Goal: Navigation & Orientation: Find specific page/section

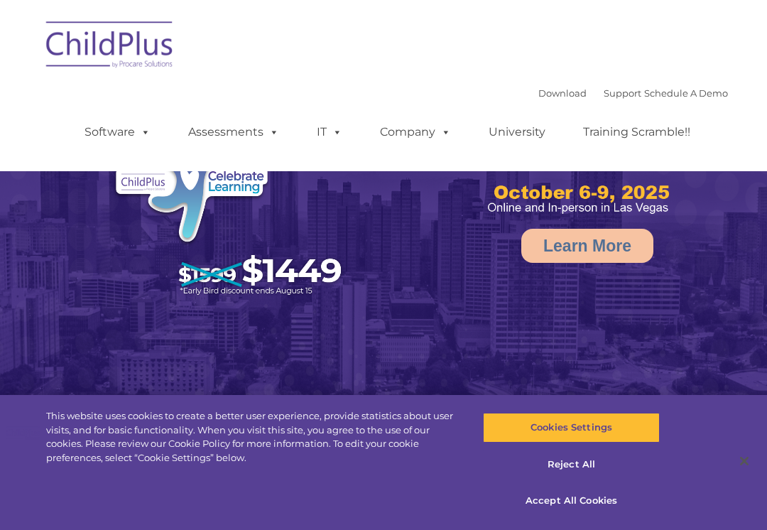
select select "MEDIUM"
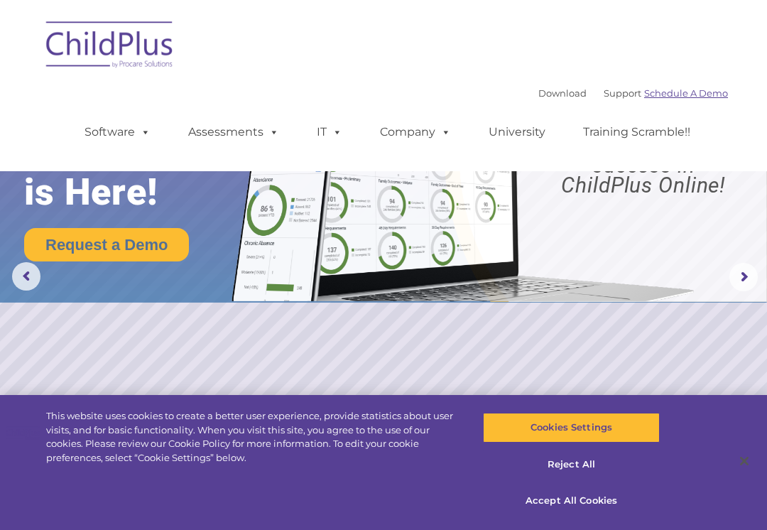
click at [675, 90] on link "Schedule A Demo" at bounding box center [686, 92] width 84 height 11
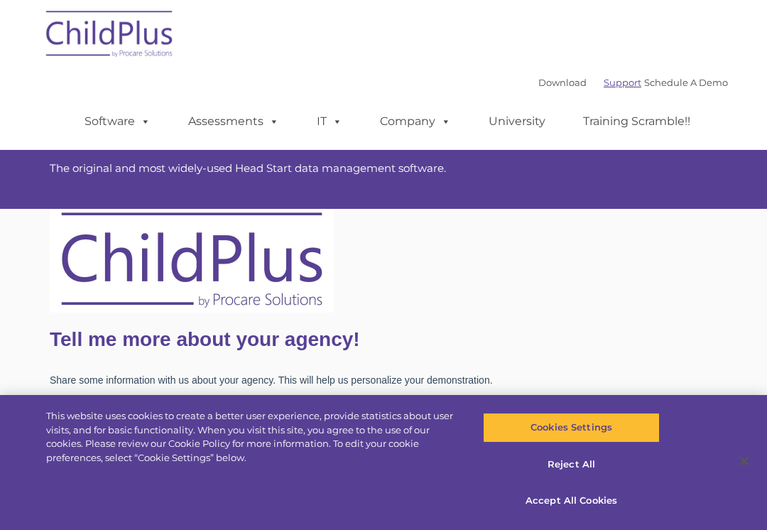
click at [604, 80] on link "Support" at bounding box center [623, 82] width 38 height 11
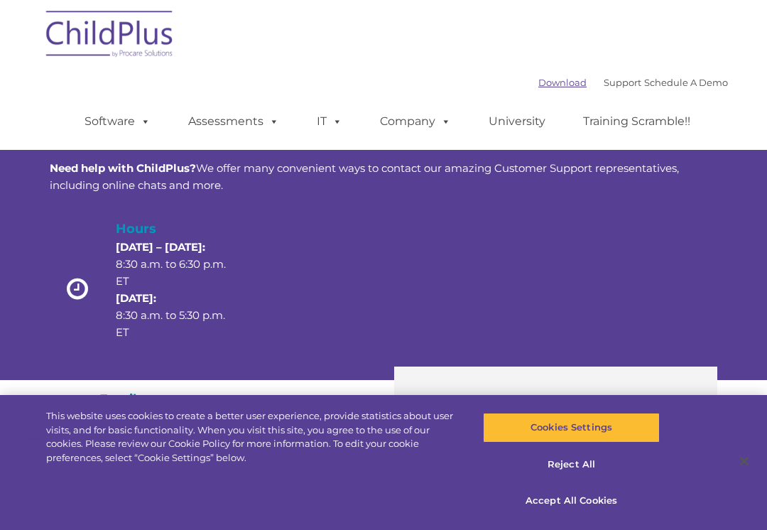
click at [538, 81] on link "Download" at bounding box center [562, 82] width 48 height 11
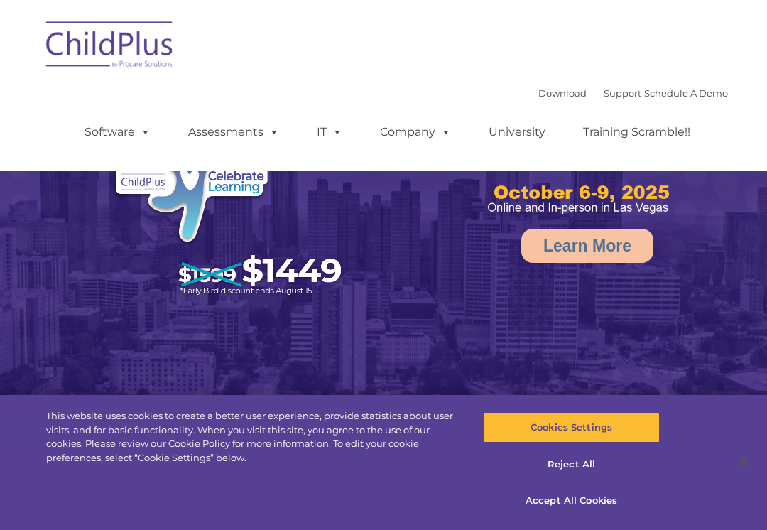
select select "MEDIUM"
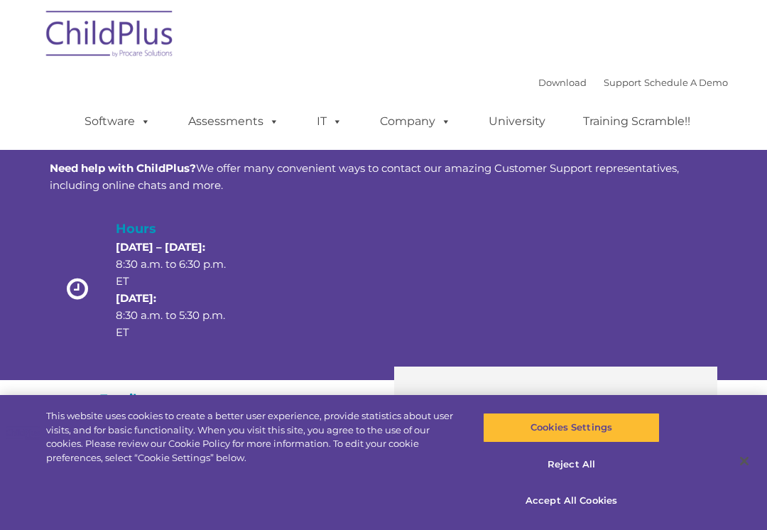
click at [656, 274] on div "Hours [DATE] – [DATE]: 8:30 a.m. to 6:30 p.m. ET [DATE]: 8:30 a.m. to 5:30 p.m.…" at bounding box center [383, 292] width 667 height 147
click at [357, 284] on div at bounding box center [305, 280] width 112 height 19
click at [349, 261] on div at bounding box center [305, 292] width 133 height 147
